Goal: Task Accomplishment & Management: Use online tool/utility

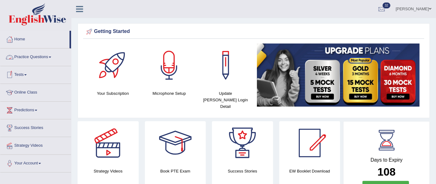
click at [32, 59] on link "Practice Questions" at bounding box center [35, 55] width 71 height 15
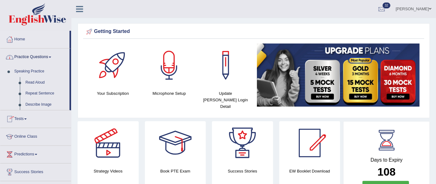
click at [32, 59] on link "Practice Questions" at bounding box center [34, 55] width 69 height 15
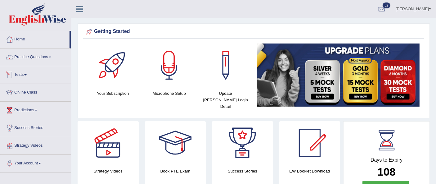
click at [27, 77] on link "Tests" at bounding box center [35, 73] width 71 height 15
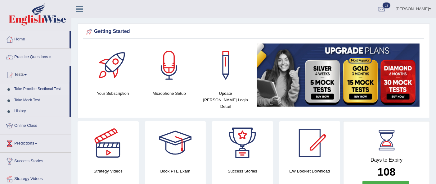
click at [32, 87] on link "Take Practice Sectional Test" at bounding box center [40, 88] width 58 height 11
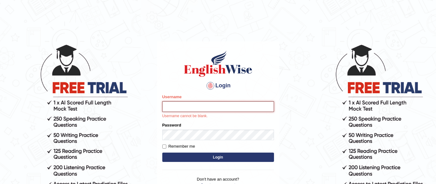
click at [190, 107] on input "Username" at bounding box center [218, 106] width 112 height 11
type input "Raji_S"
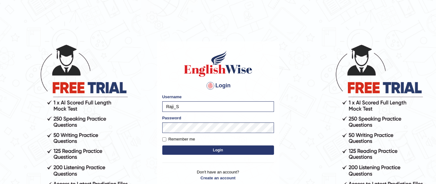
click at [187, 139] on label "Remember me" at bounding box center [178, 139] width 33 height 6
click at [166, 139] on input "Remember me" at bounding box center [164, 139] width 4 height 4
checkbox input "true"
click at [211, 148] on button "Login" at bounding box center [218, 149] width 112 height 9
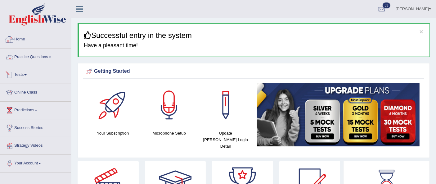
click at [25, 79] on link "Tests" at bounding box center [35, 73] width 71 height 15
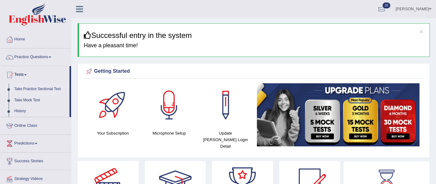
click at [37, 89] on link "Take Practice Sectional Test" at bounding box center [40, 88] width 58 height 11
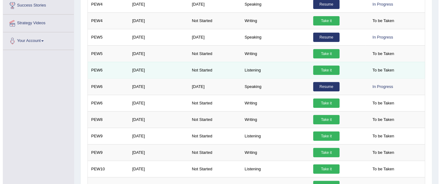
scroll to position [155, 0]
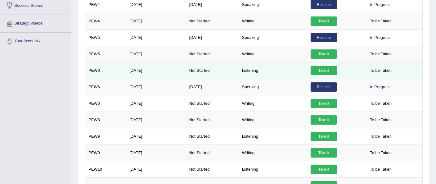
click at [326, 66] on link "Take it" at bounding box center [323, 70] width 26 height 9
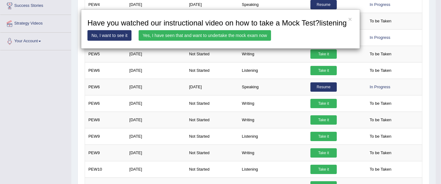
click at [187, 34] on link "Yes, I have seen that and want to undertake the mock exam now" at bounding box center [205, 35] width 132 height 11
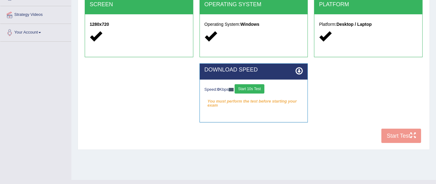
scroll to position [142, 0]
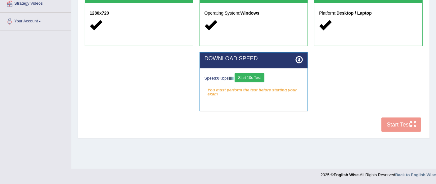
click at [252, 76] on button "Start 10s Test" at bounding box center [248, 77] width 29 height 9
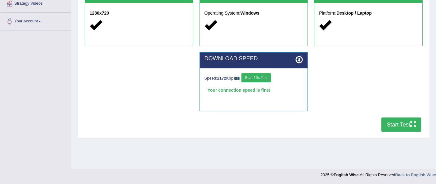
click at [401, 122] on button "Start Test" at bounding box center [401, 124] width 40 height 14
